Goal: Use online tool/utility

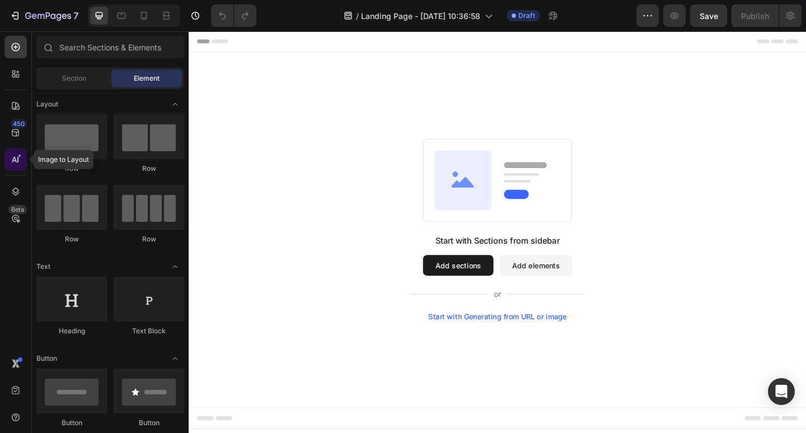
click at [12, 164] on icon at bounding box center [15, 159] width 11 height 11
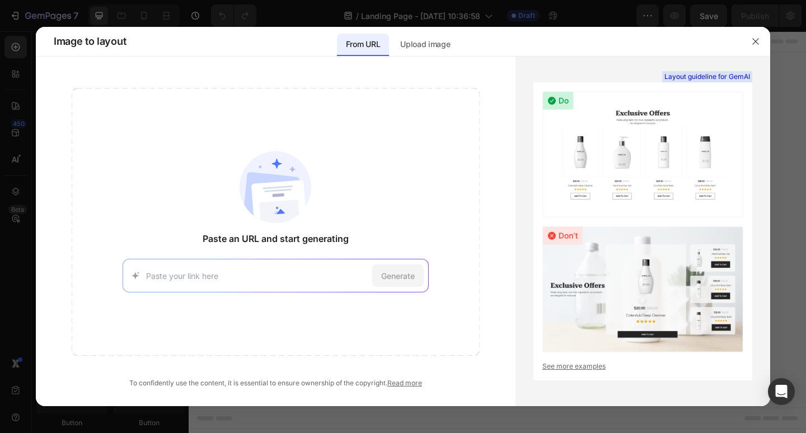
click at [194, 280] on input at bounding box center [257, 276] width 222 height 12
type input "[URL][DOMAIN_NAME]"
click at [405, 278] on span "Generate" at bounding box center [398, 276] width 34 height 12
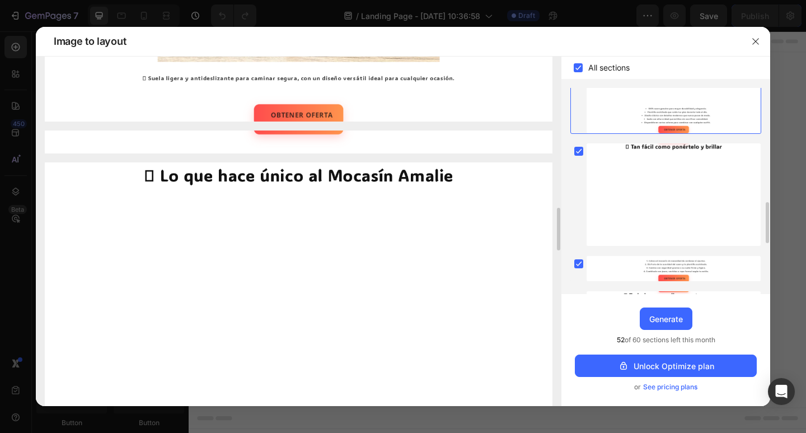
scroll to position [1343, 0]
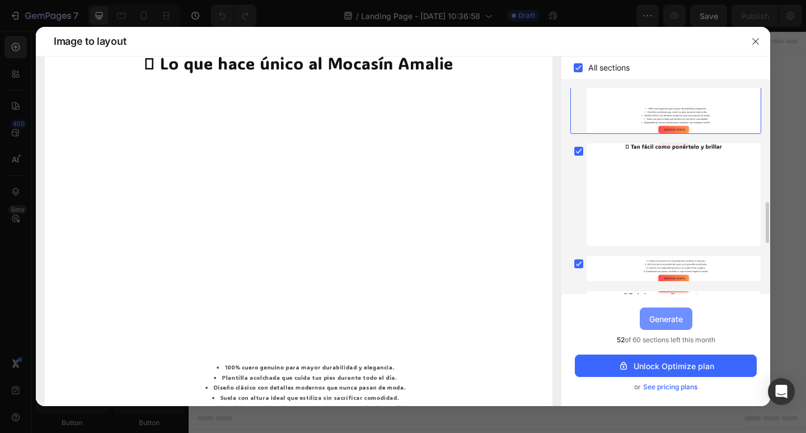
click at [662, 320] on div "Generate" at bounding box center [666, 319] width 34 height 12
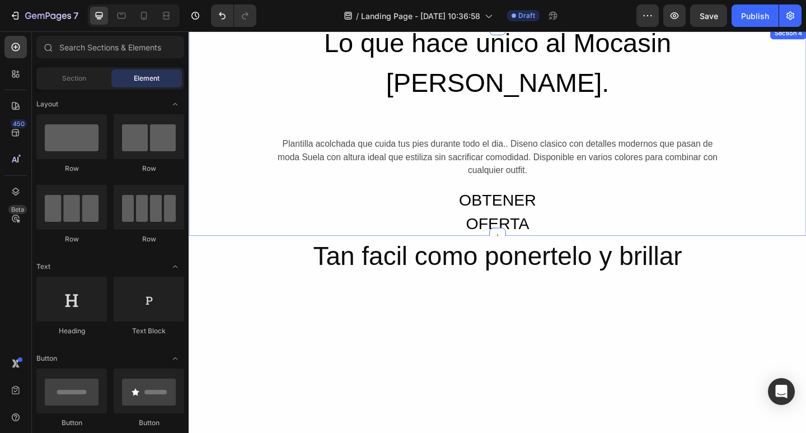
scroll to position [2183, 0]
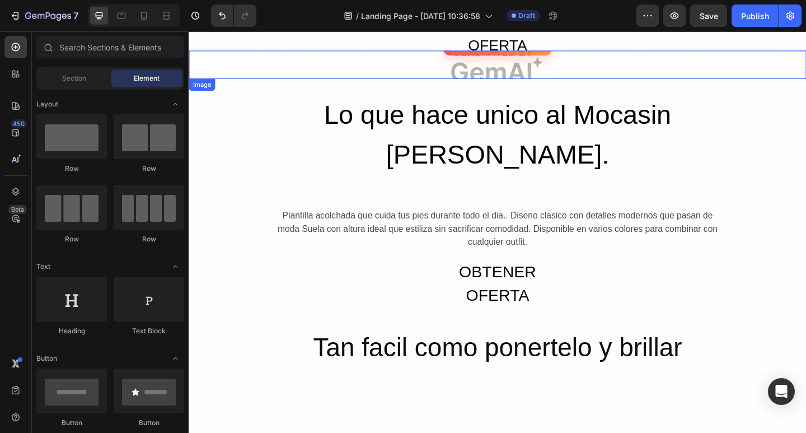
click at [499, 72] on img at bounding box center [524, 68] width 671 height 31
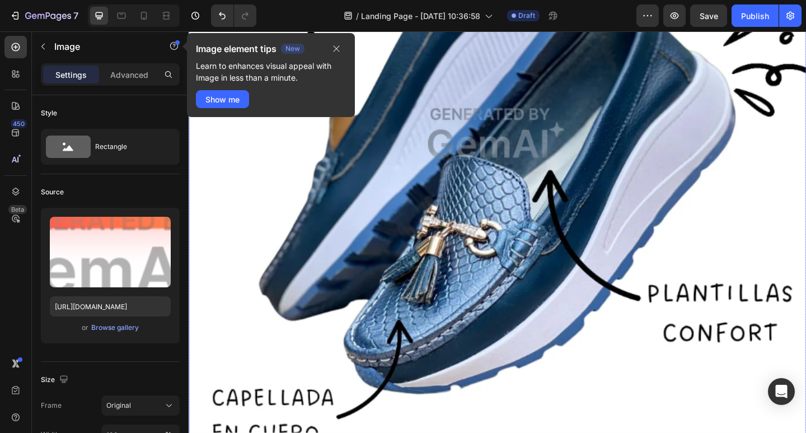
scroll to position [327, 0]
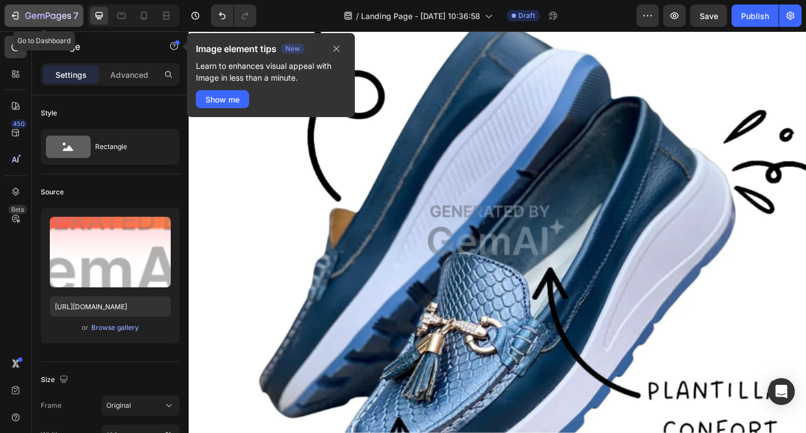
click at [18, 16] on icon "button" at bounding box center [16, 16] width 5 height 8
